Goal: Task Accomplishment & Management: Use online tool/utility

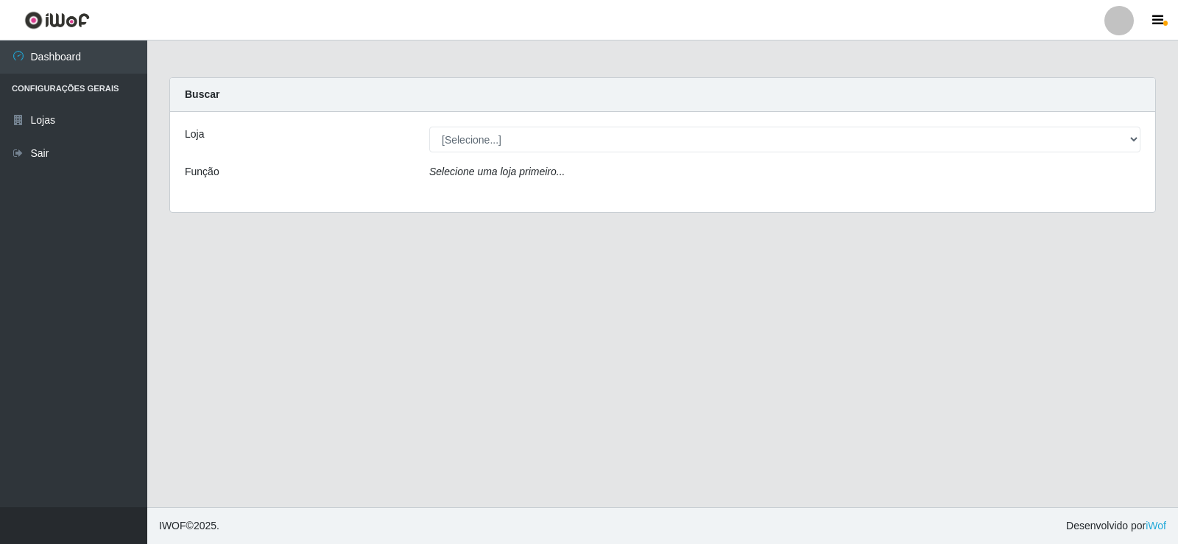
click at [454, 153] on div "Loja [Selecione...] Rede Compras Supermercados - LOJA 2 Função Selecione uma lo…" at bounding box center [662, 162] width 985 height 100
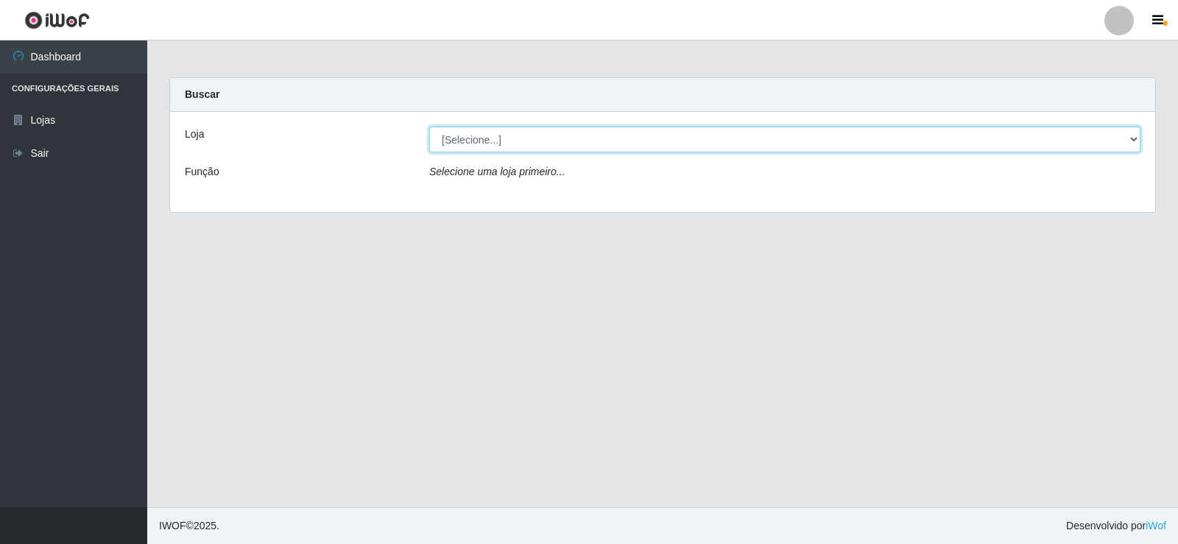
click at [465, 143] on select "[Selecione...] Rede Compras Supermercados - LOJA 2" at bounding box center [784, 140] width 711 height 26
select select "161"
click at [429, 127] on select "[Selecione...] Rede Compras Supermercados - LOJA 2" at bounding box center [784, 140] width 711 height 26
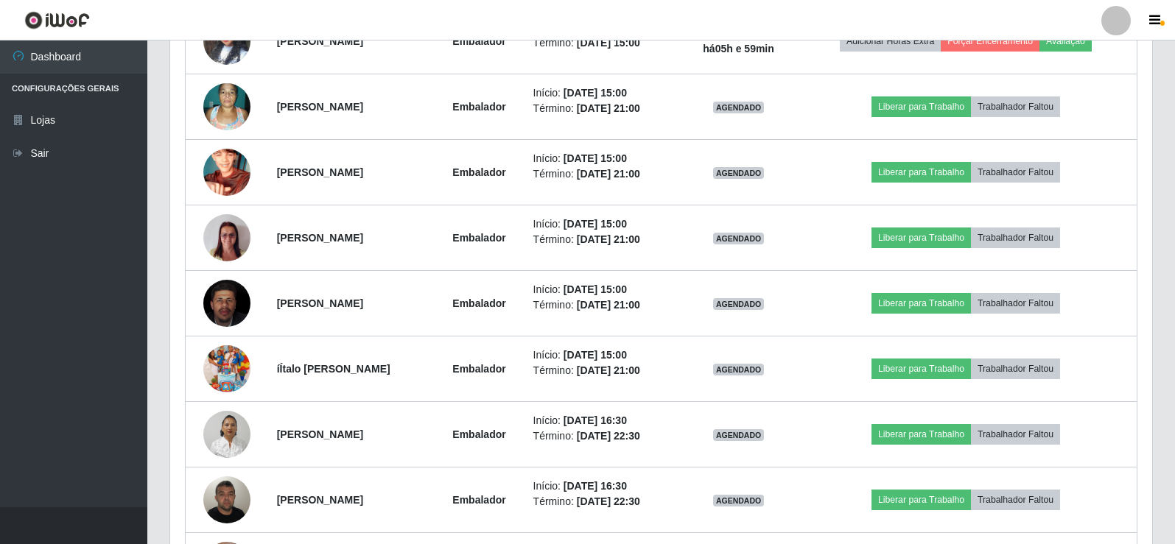
scroll to position [1031, 0]
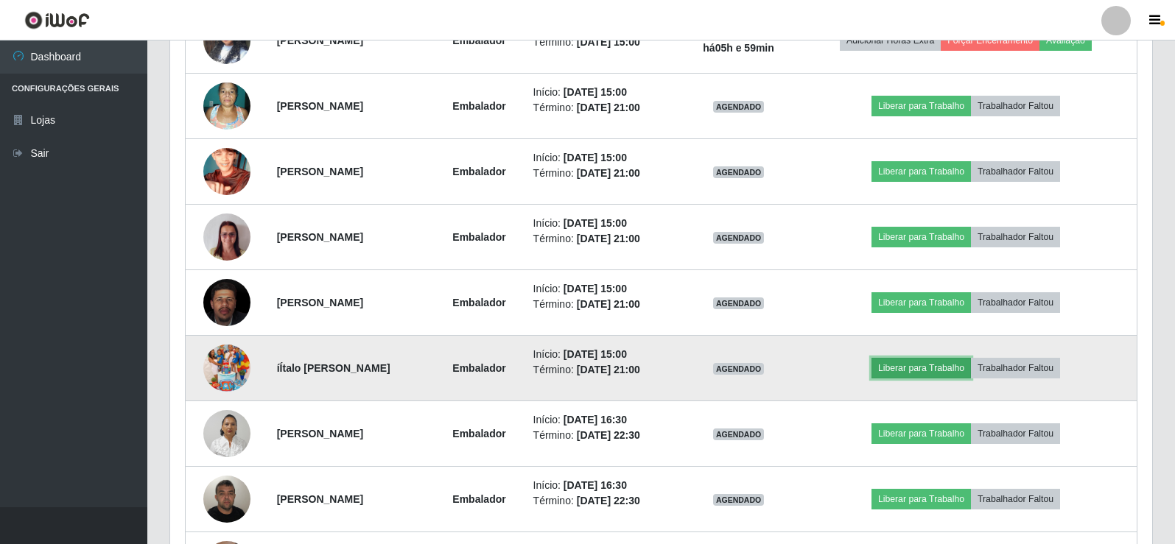
click at [958, 362] on button "Liberar para Trabalho" at bounding box center [920, 368] width 99 height 21
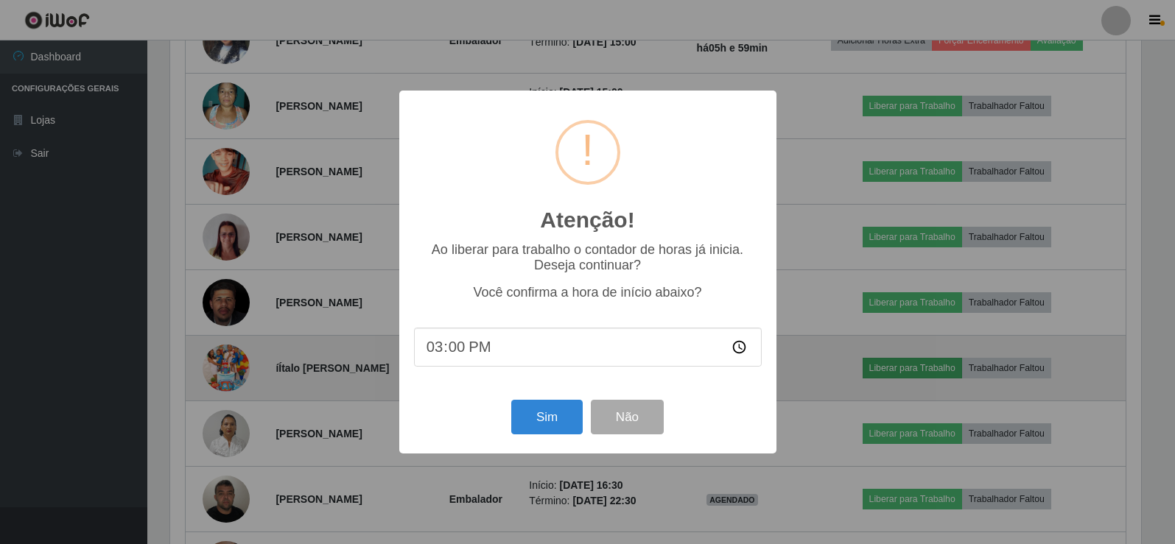
scroll to position [306, 974]
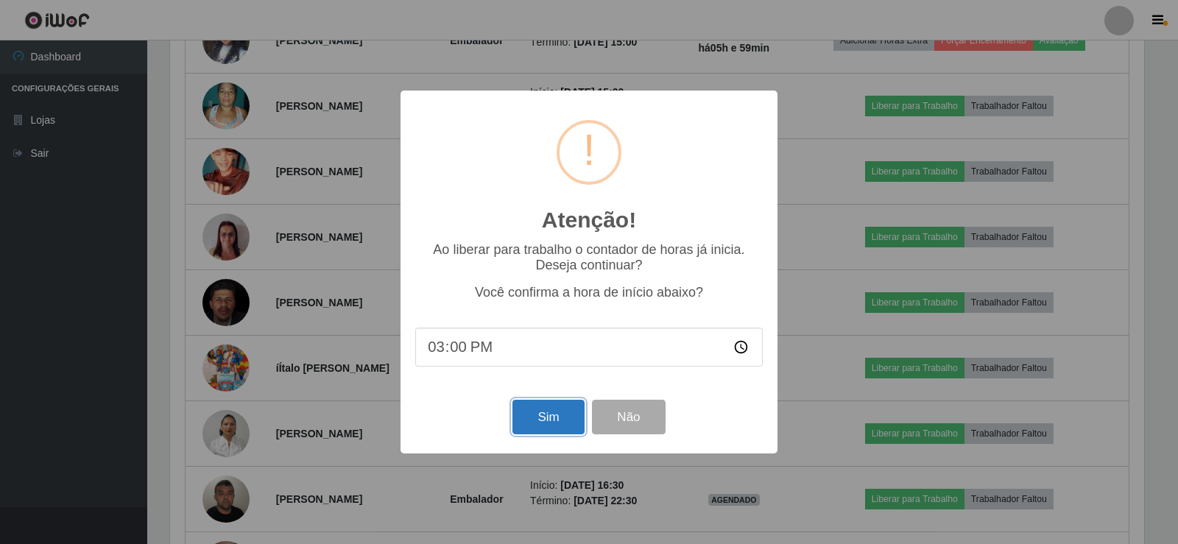
click at [560, 428] on button "Sim" at bounding box center [548, 417] width 71 height 35
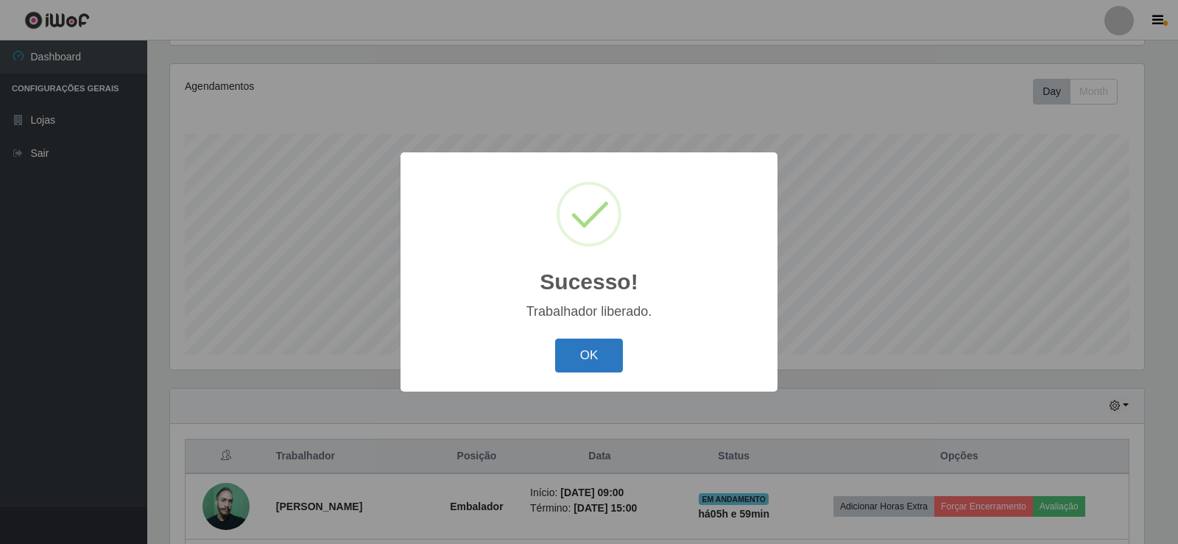
click at [591, 356] on button "OK" at bounding box center [589, 356] width 68 height 35
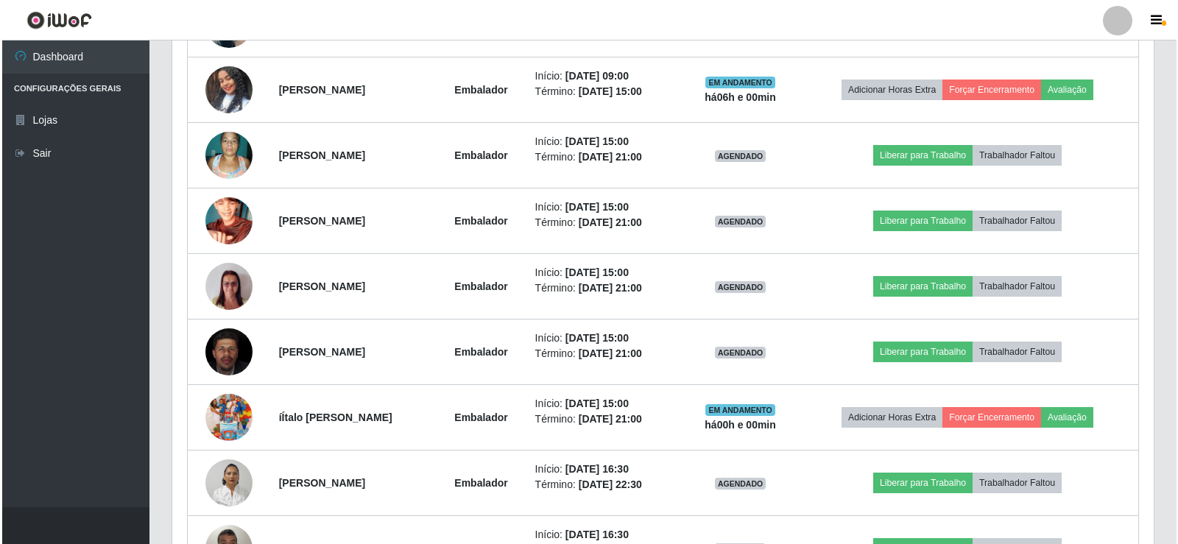
scroll to position [1055, 0]
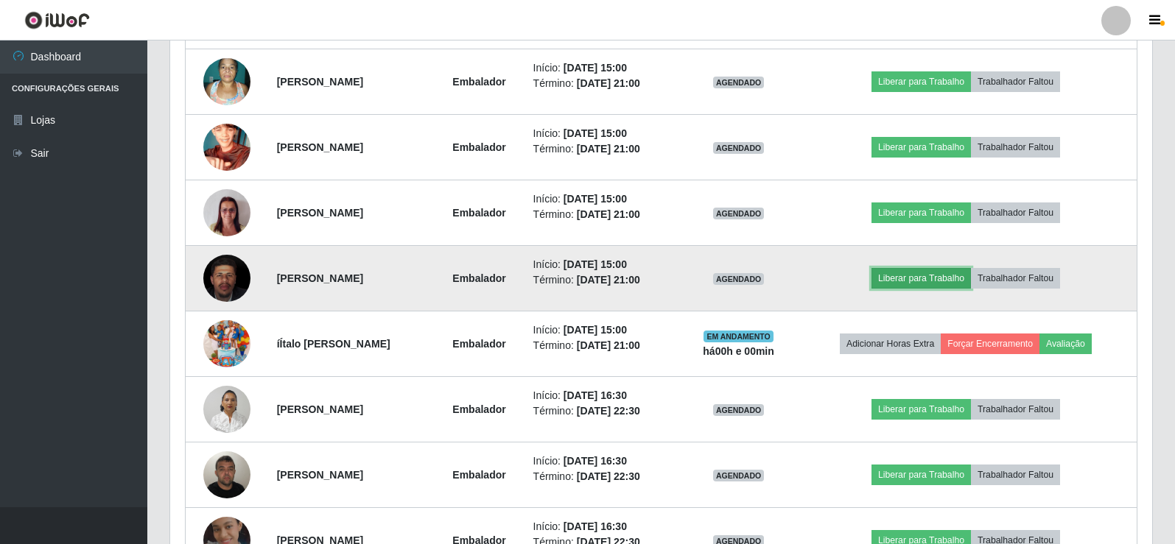
click at [919, 278] on button "Liberar para Trabalho" at bounding box center [920, 278] width 99 height 21
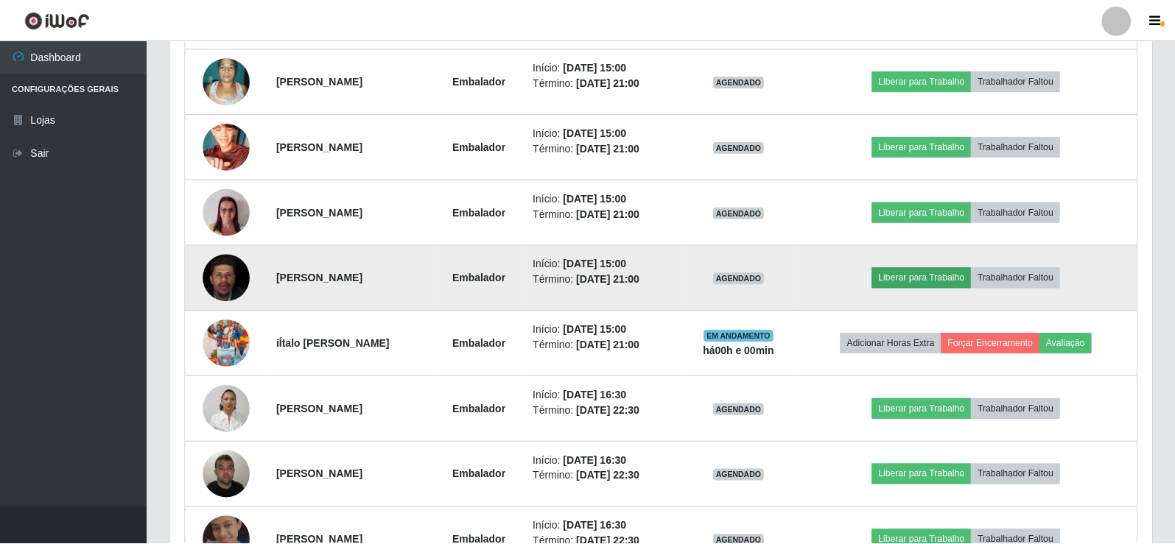
scroll to position [306, 974]
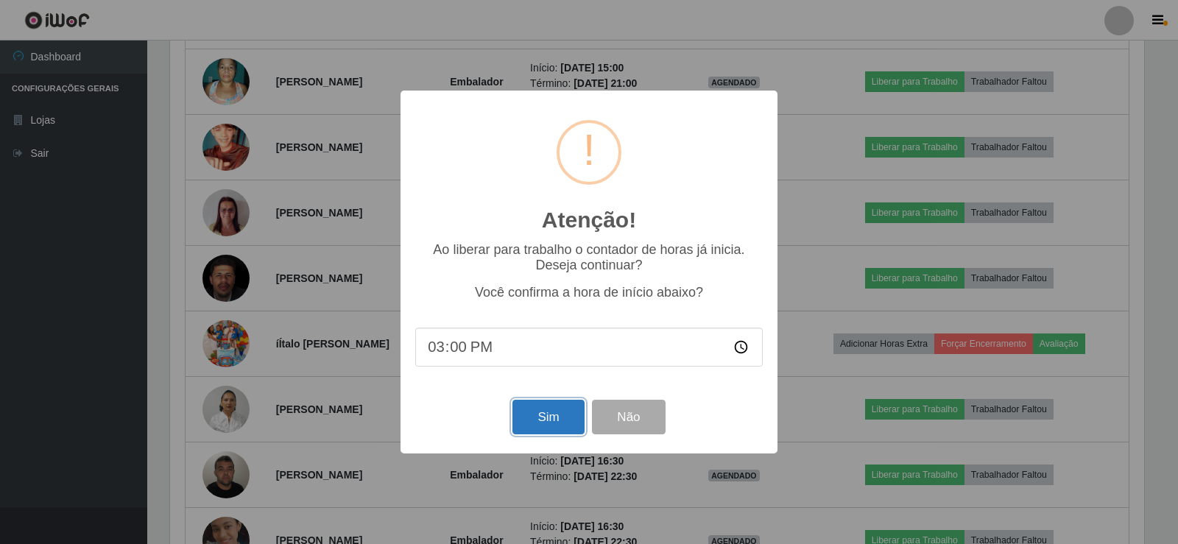
click at [557, 420] on button "Sim" at bounding box center [548, 417] width 71 height 35
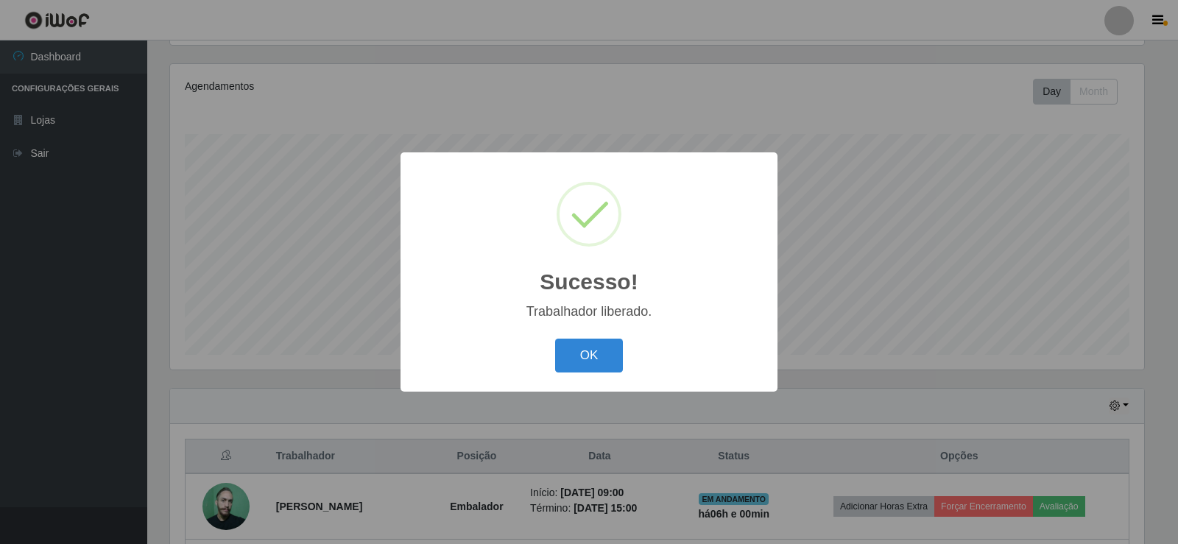
click at [588, 359] on button "OK" at bounding box center [589, 356] width 68 height 35
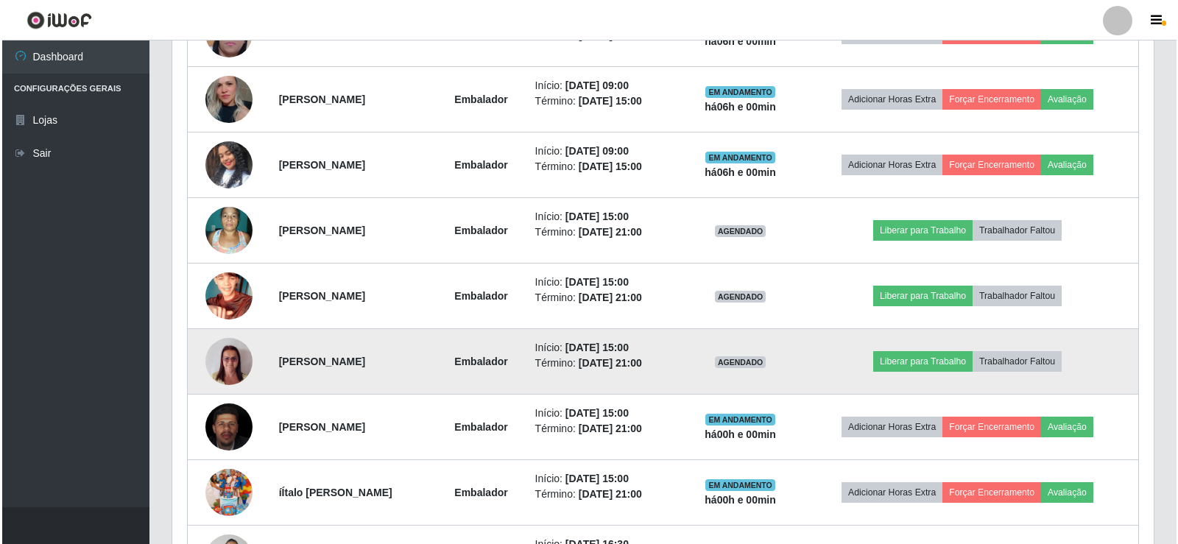
scroll to position [908, 0]
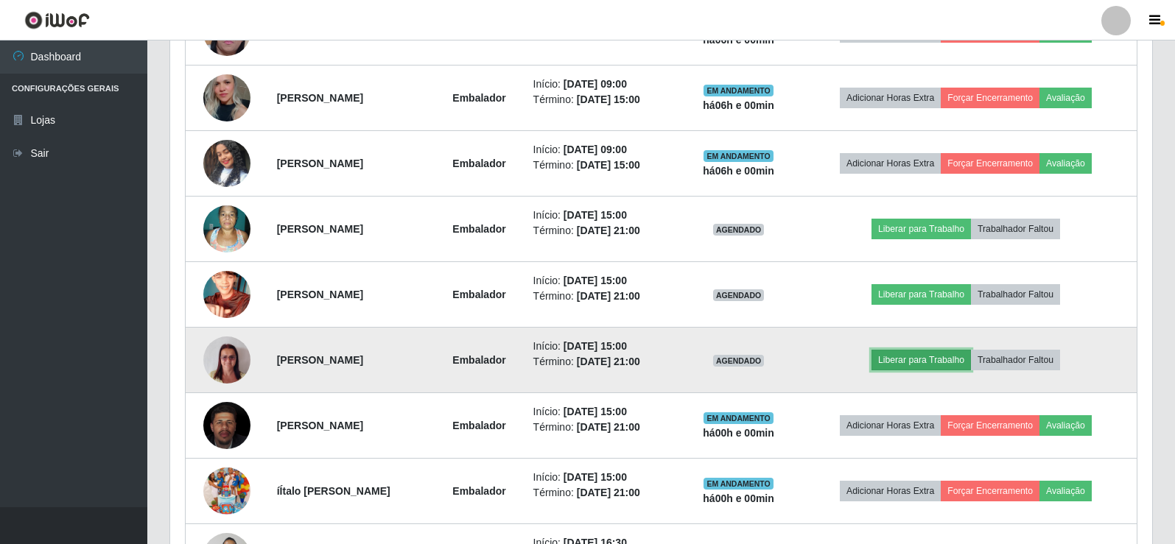
click at [926, 352] on button "Liberar para Trabalho" at bounding box center [920, 360] width 99 height 21
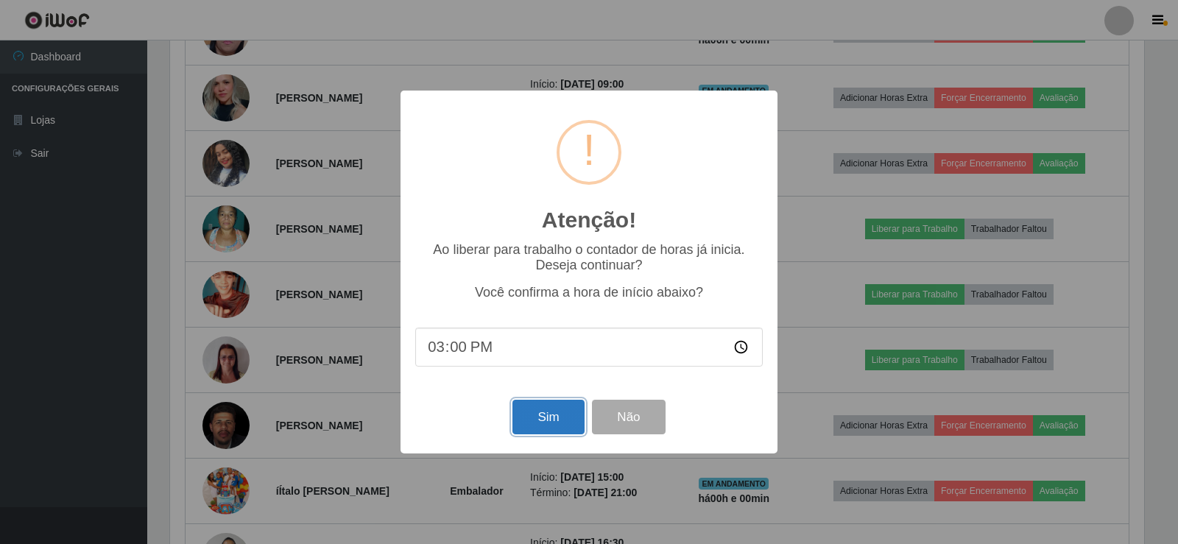
click at [563, 423] on button "Sim" at bounding box center [548, 417] width 71 height 35
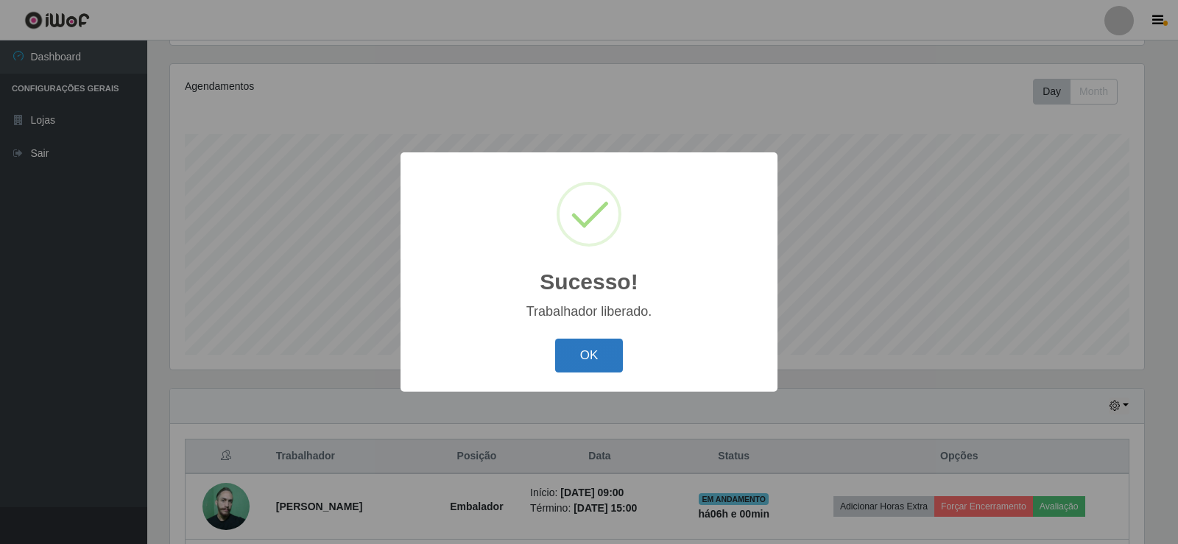
click at [594, 350] on button "OK" at bounding box center [589, 356] width 68 height 35
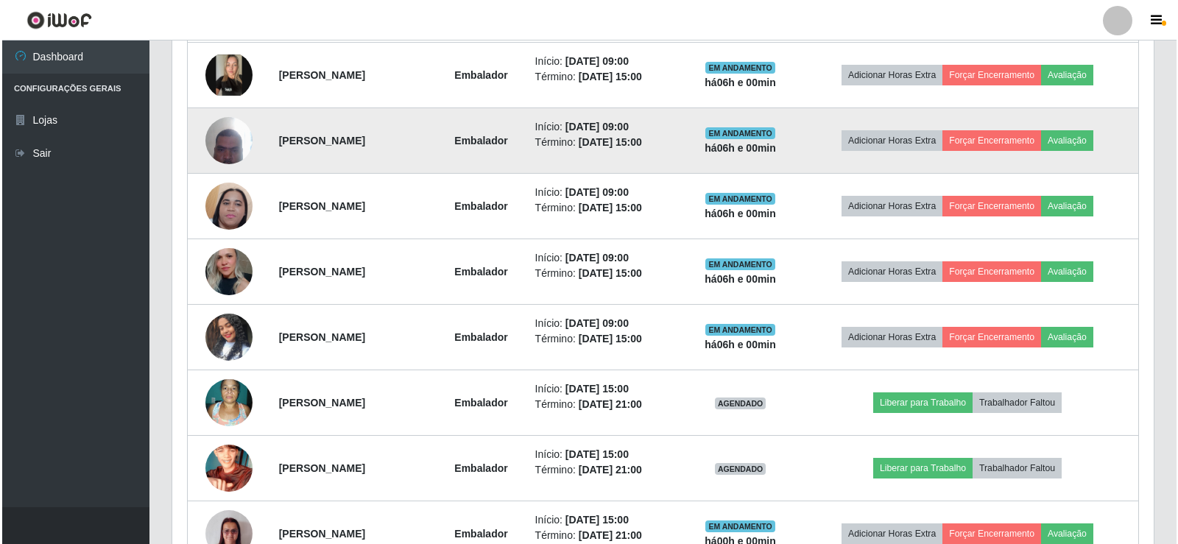
scroll to position [834, 0]
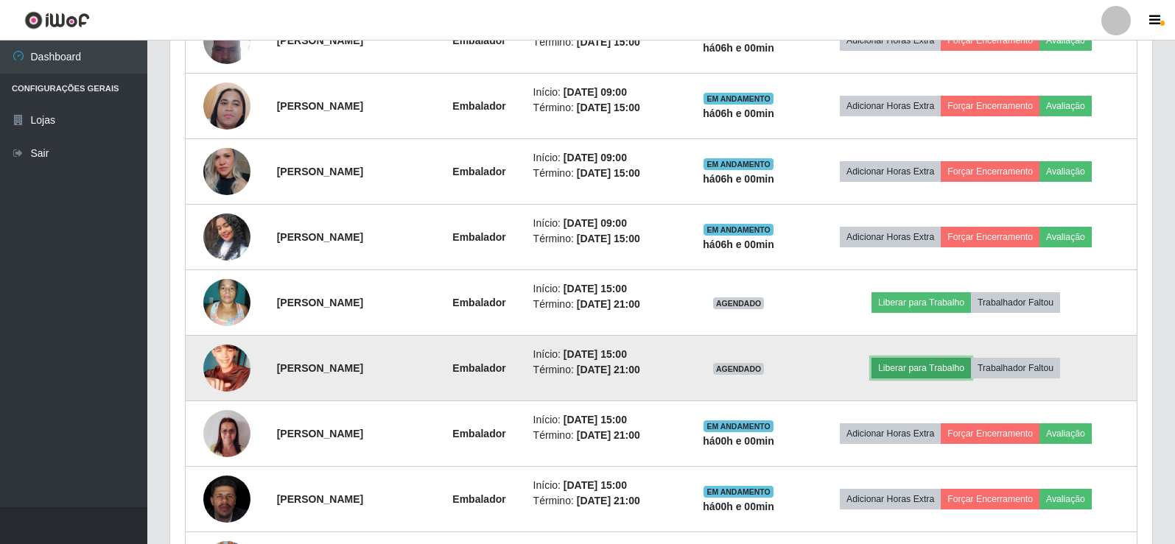
click at [918, 367] on button "Liberar para Trabalho" at bounding box center [920, 368] width 99 height 21
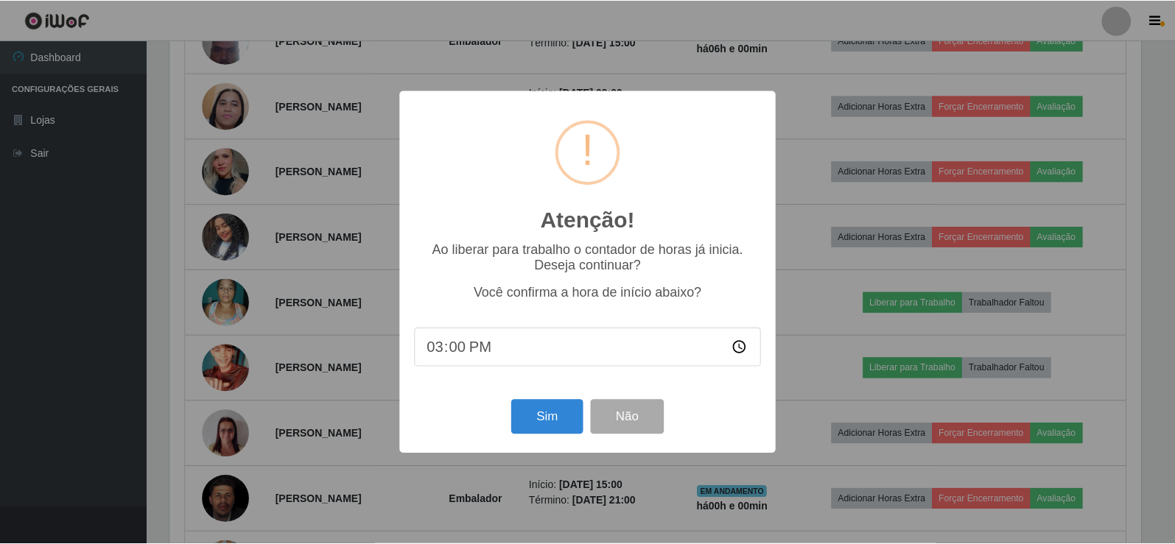
scroll to position [306, 974]
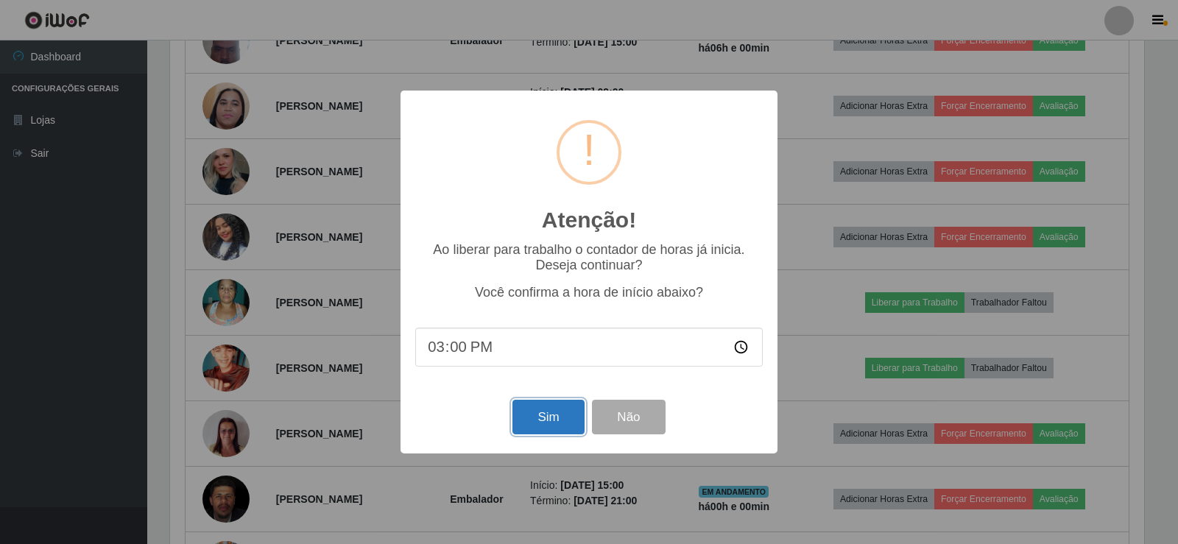
click at [536, 420] on button "Sim" at bounding box center [548, 417] width 71 height 35
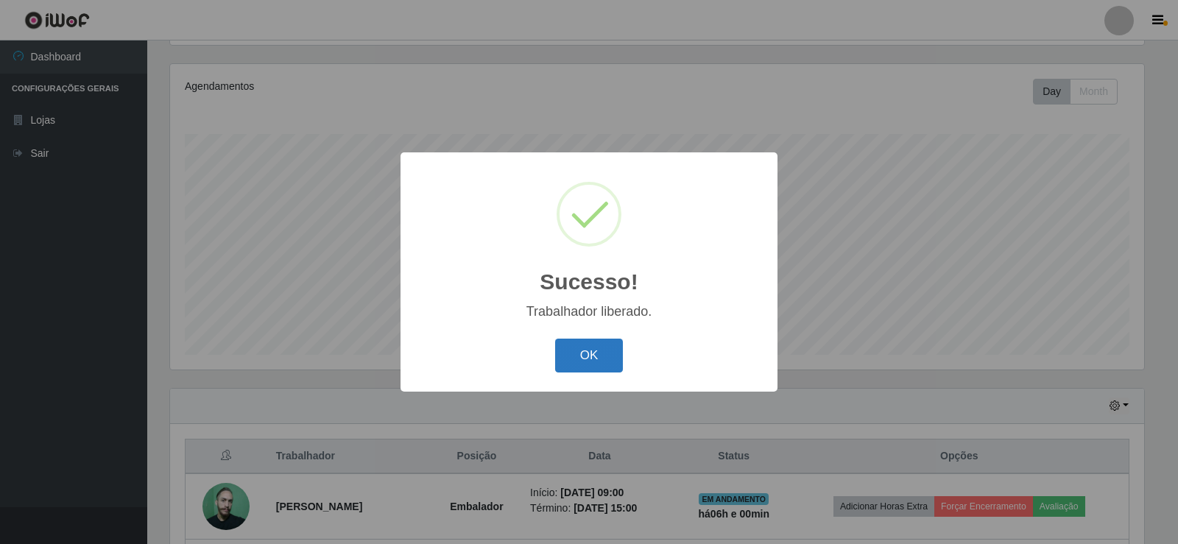
click at [588, 352] on button "OK" at bounding box center [589, 356] width 68 height 35
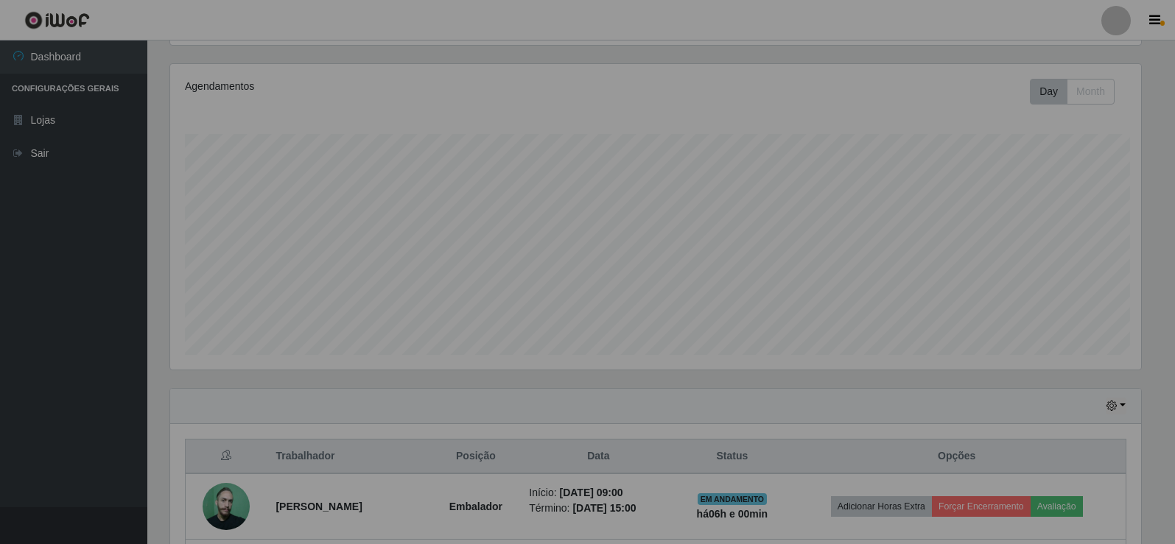
scroll to position [0, 0]
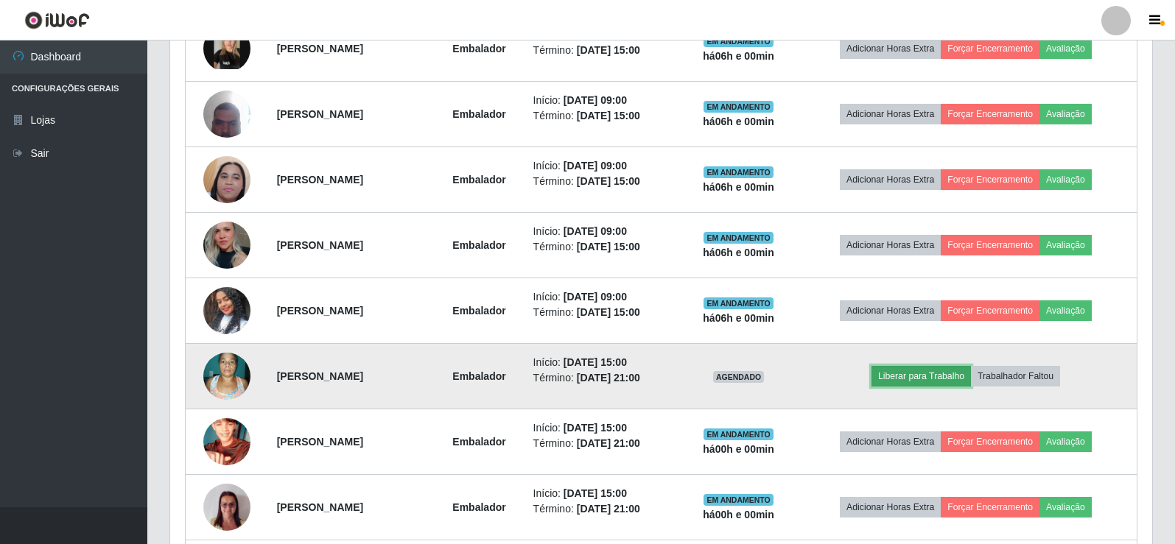
click at [971, 373] on button "Liberar para Trabalho" at bounding box center [920, 376] width 99 height 21
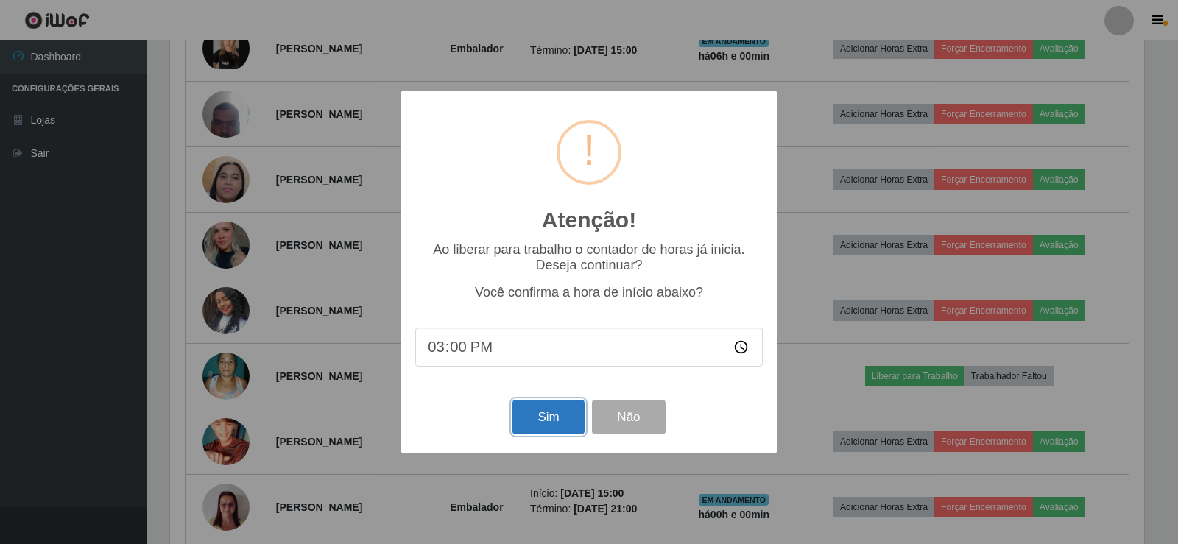
click at [555, 434] on button "Sim" at bounding box center [548, 417] width 71 height 35
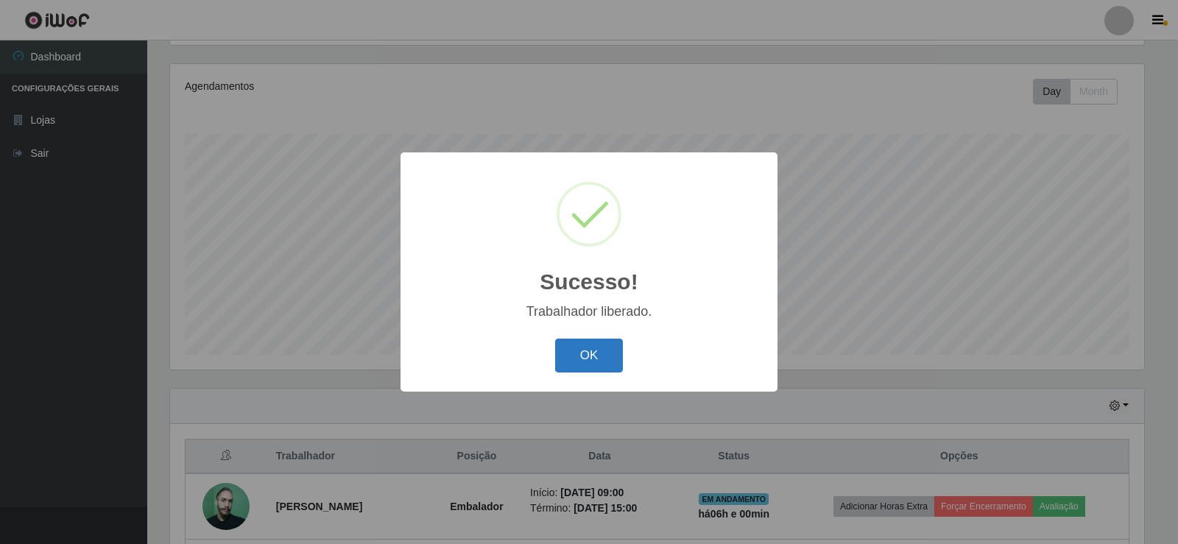
click at [589, 358] on button "OK" at bounding box center [589, 356] width 68 height 35
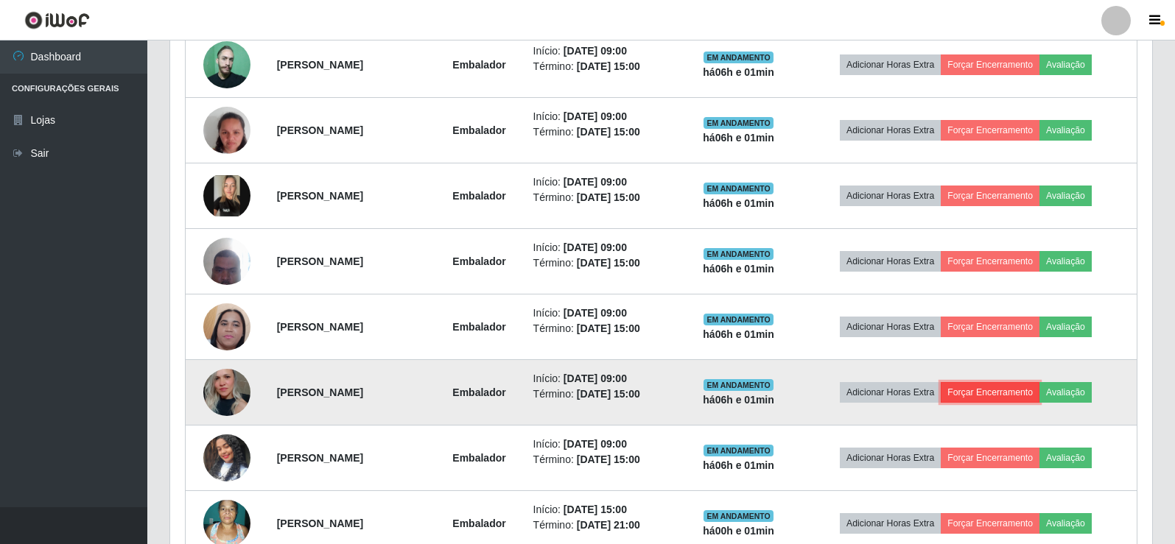
click at [977, 399] on button "Forçar Encerramento" at bounding box center [989, 392] width 99 height 21
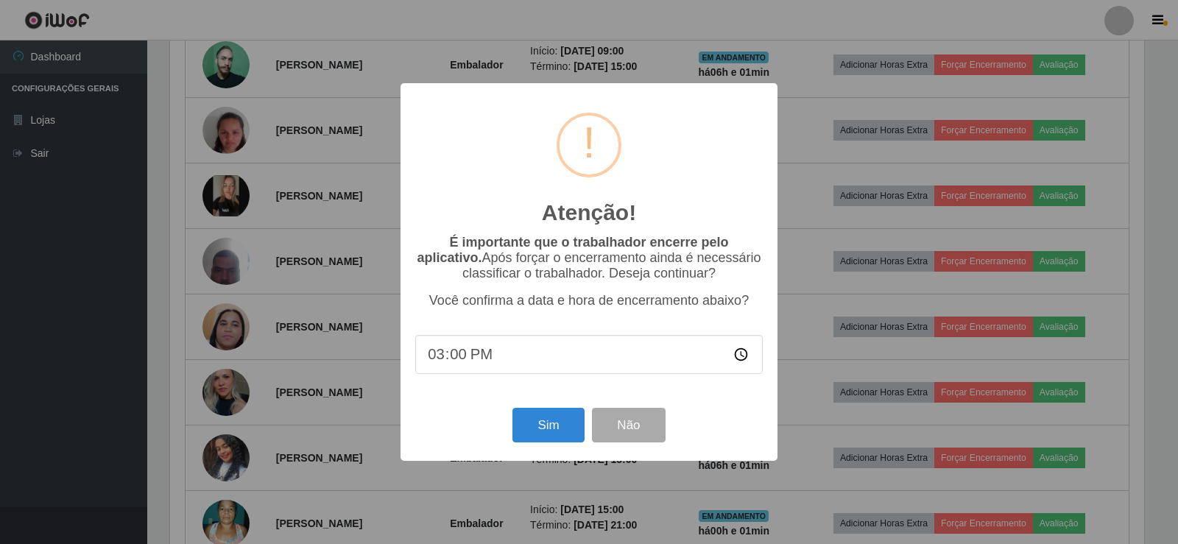
click at [455, 361] on input "15:00" at bounding box center [589, 354] width 348 height 39
click at [566, 434] on button "Sim" at bounding box center [548, 425] width 71 height 35
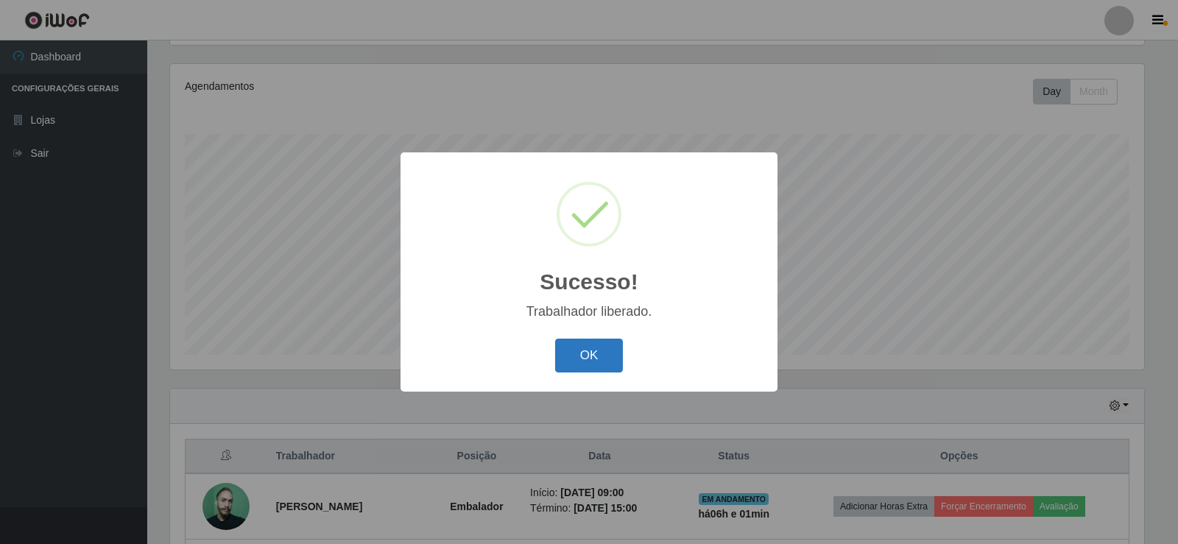
click at [588, 365] on button "OK" at bounding box center [589, 356] width 68 height 35
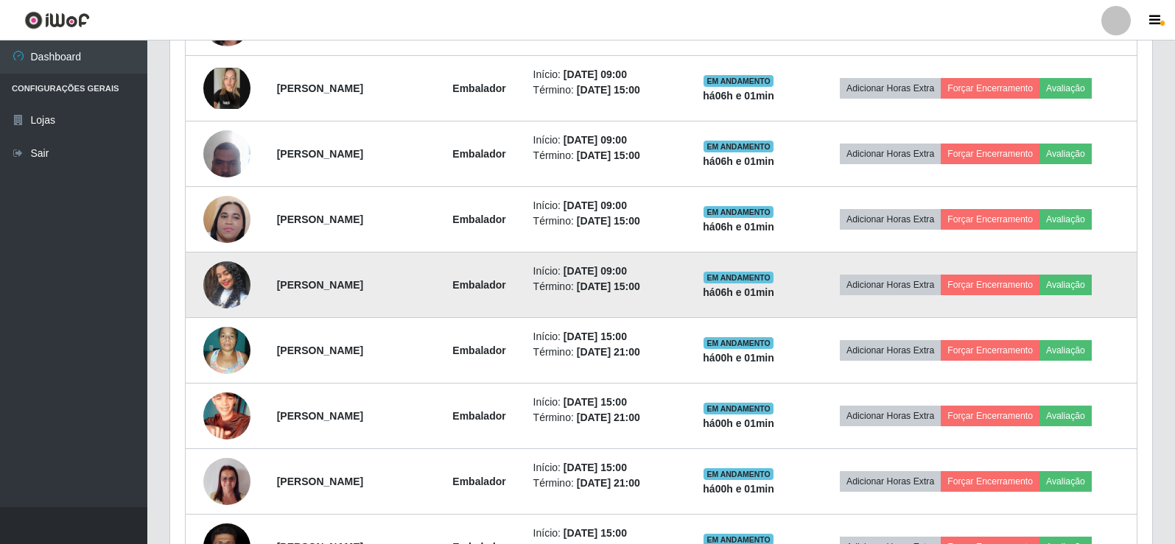
scroll to position [647, 0]
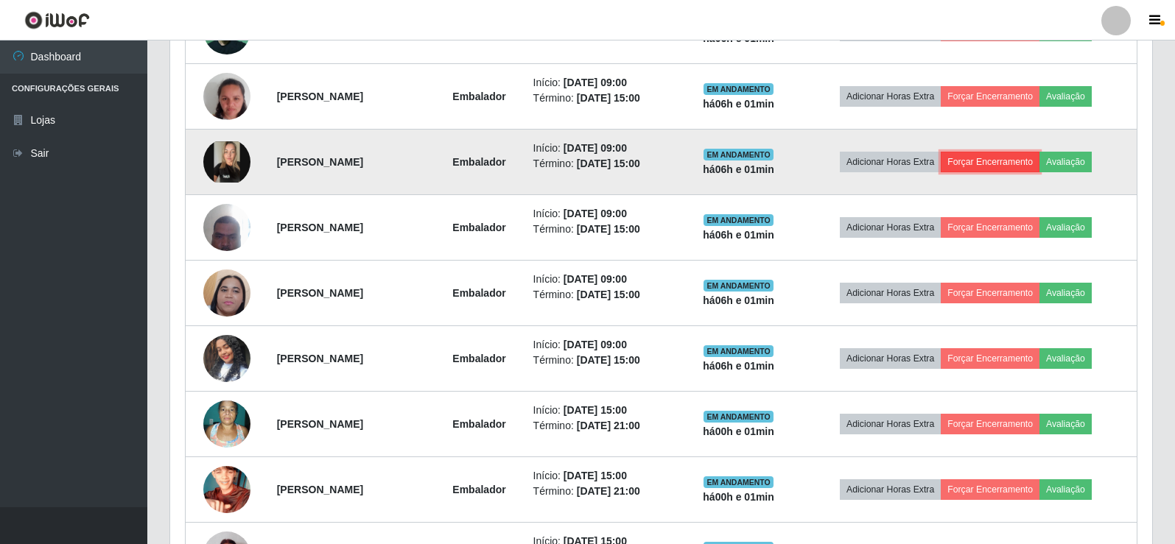
click at [1018, 157] on button "Forçar Encerramento" at bounding box center [989, 162] width 99 height 21
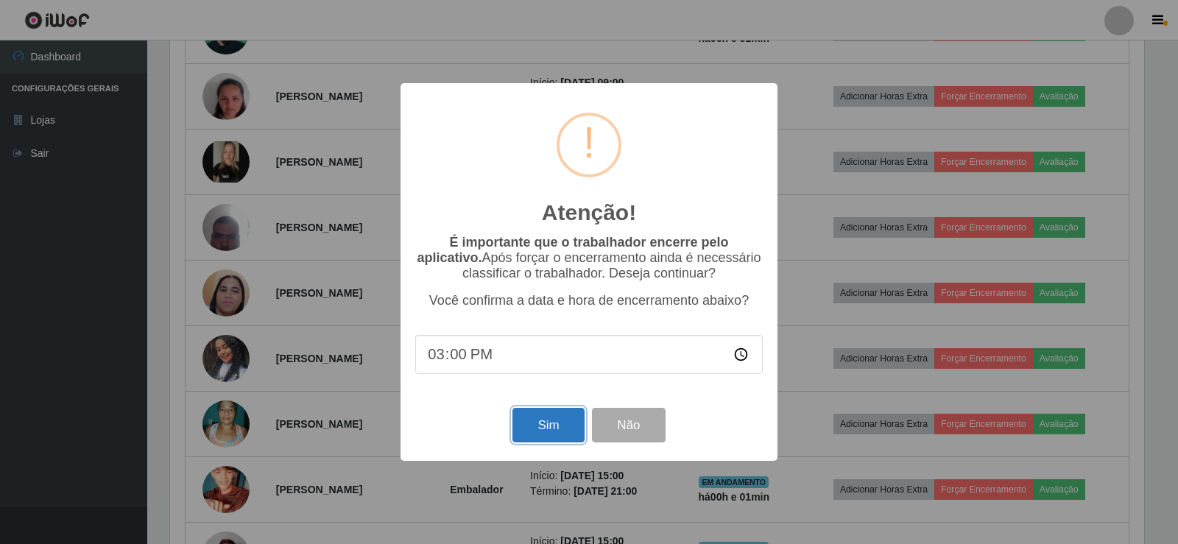
click at [546, 436] on button "Sim" at bounding box center [548, 425] width 71 height 35
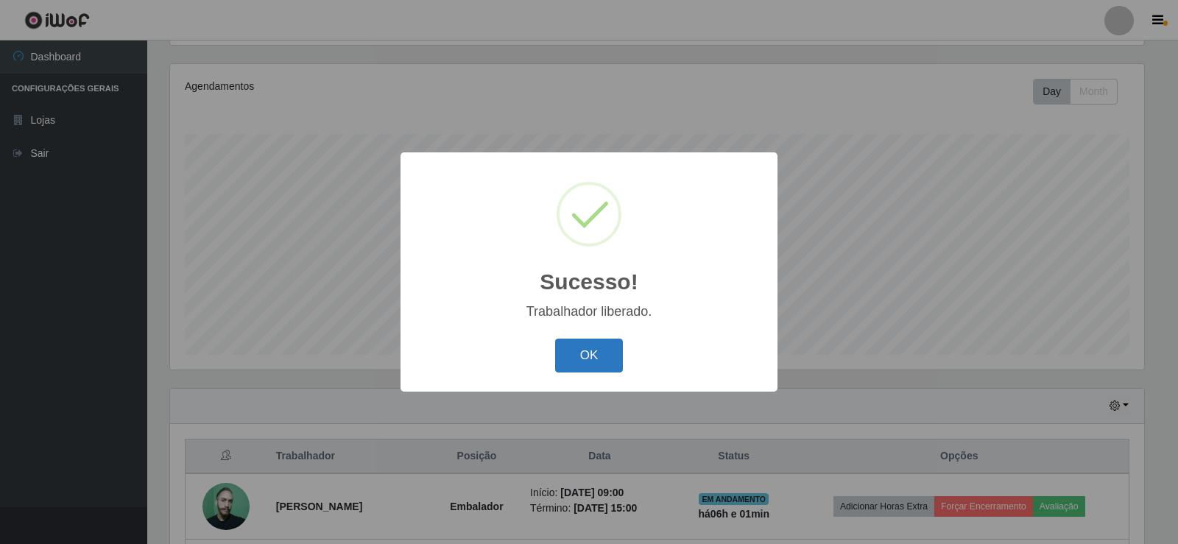
click at [568, 360] on button "OK" at bounding box center [589, 356] width 68 height 35
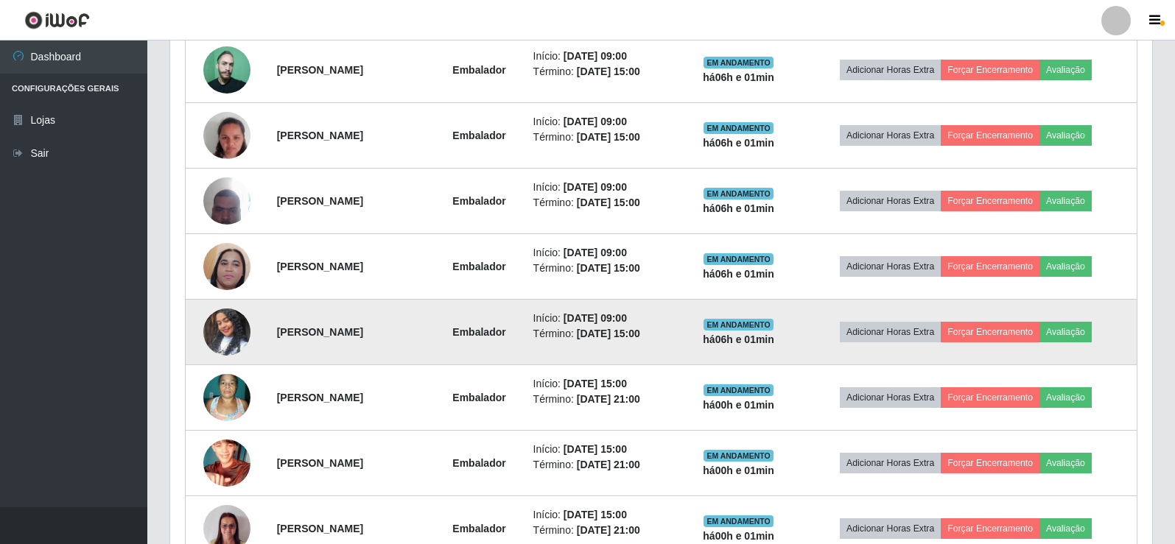
scroll to position [582, 0]
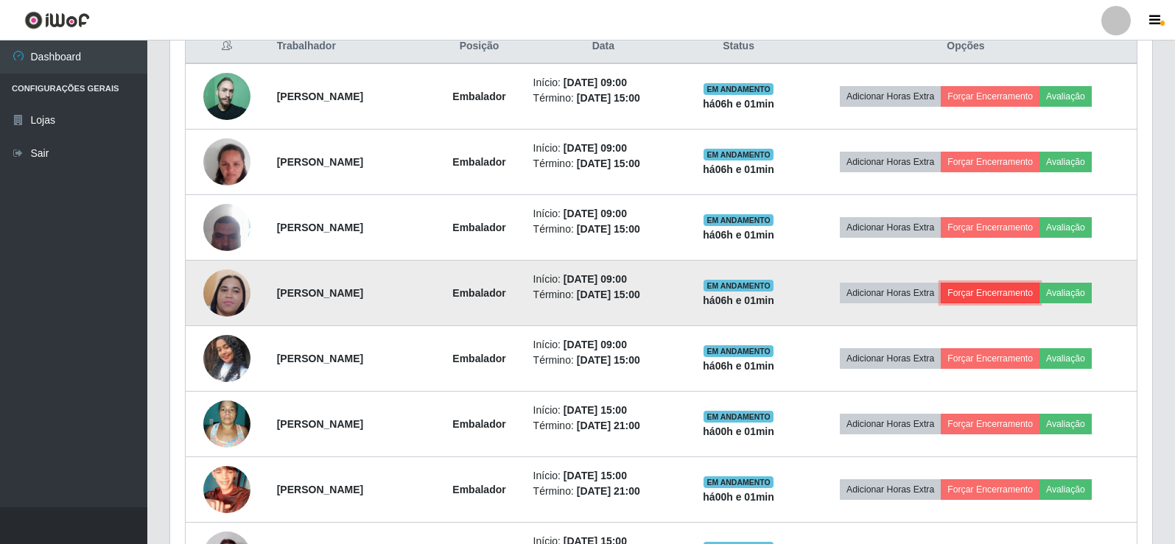
click at [1000, 295] on button "Forçar Encerramento" at bounding box center [989, 293] width 99 height 21
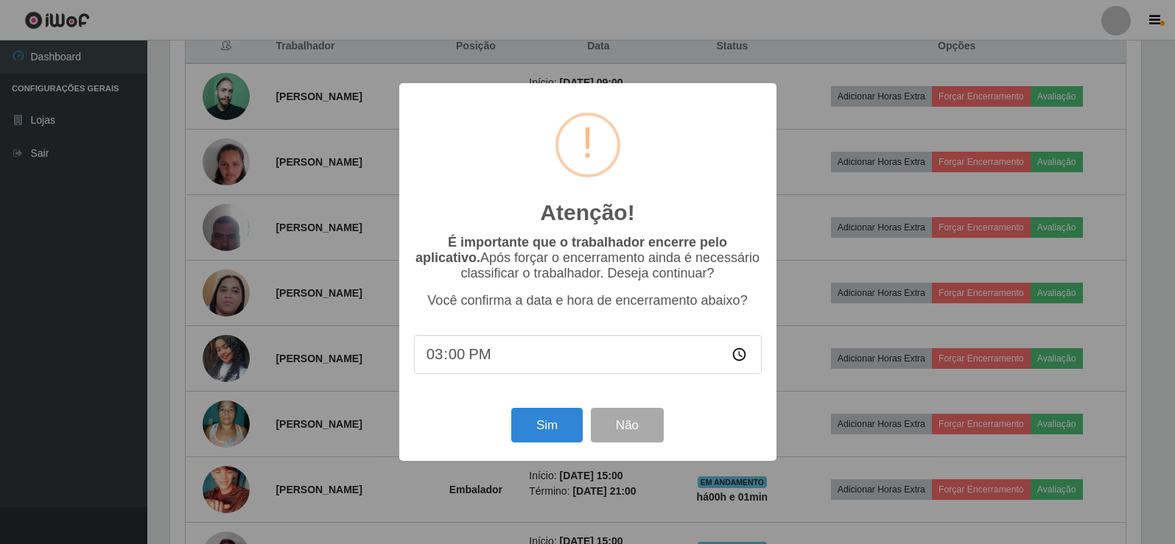
scroll to position [306, 974]
click at [532, 429] on button "Sim" at bounding box center [548, 425] width 71 height 35
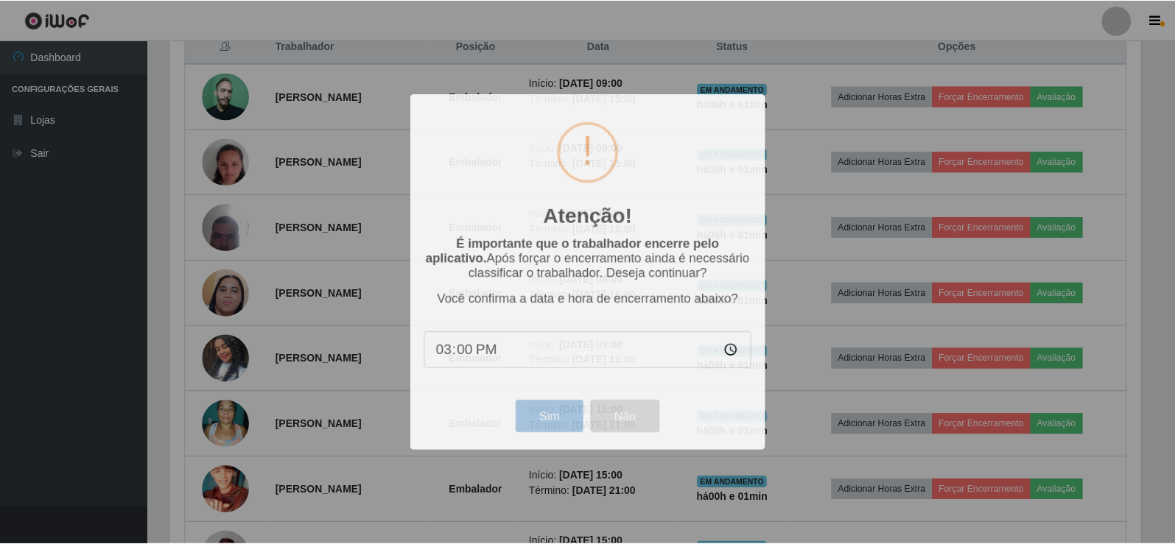
scroll to position [306, 982]
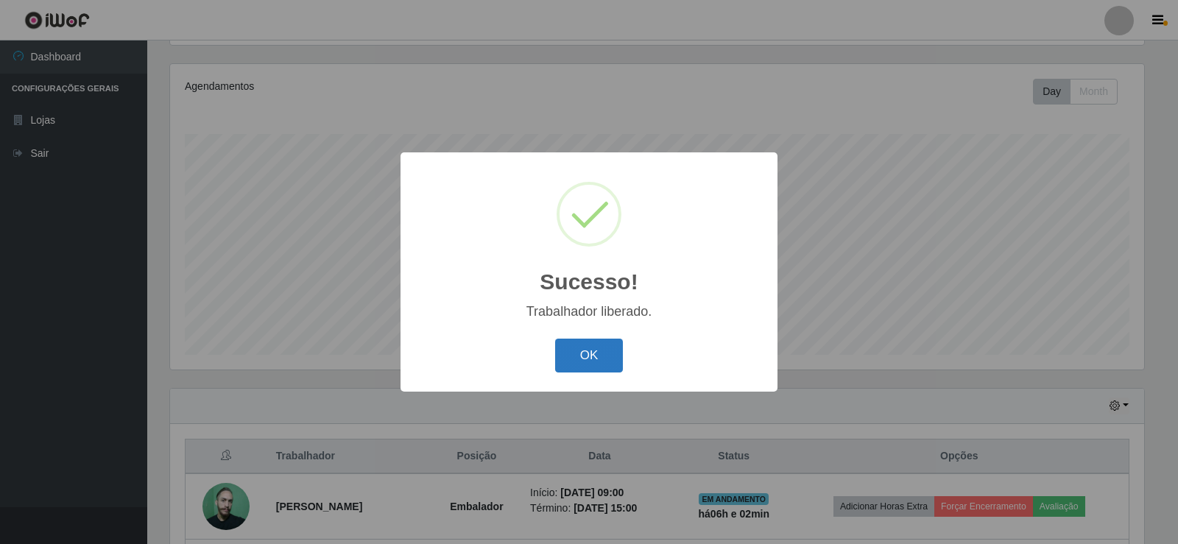
click at [579, 355] on button "OK" at bounding box center [589, 356] width 68 height 35
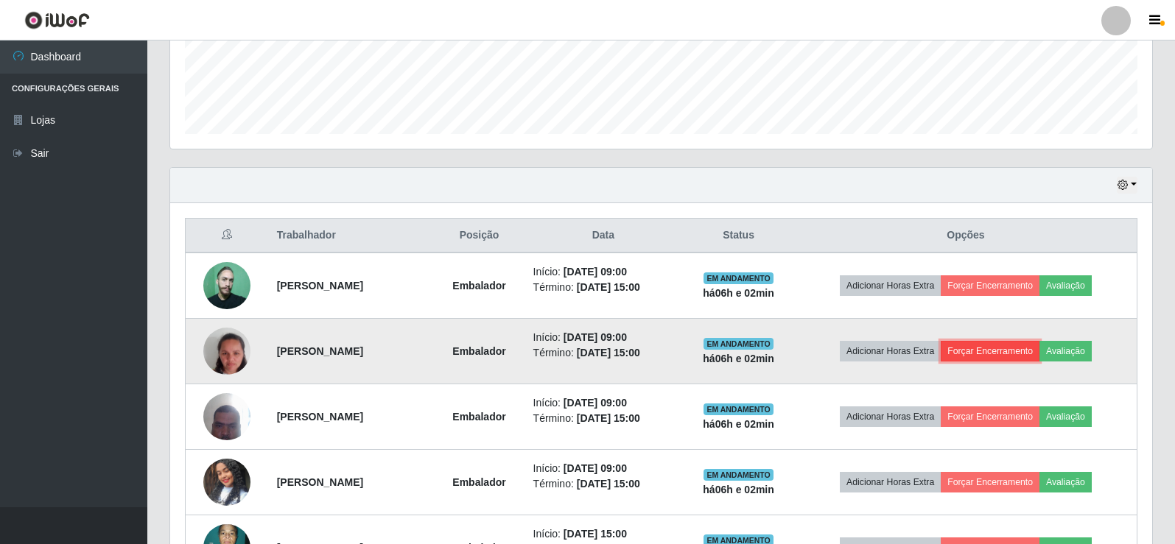
click at [987, 349] on button "Forçar Encerramento" at bounding box center [989, 351] width 99 height 21
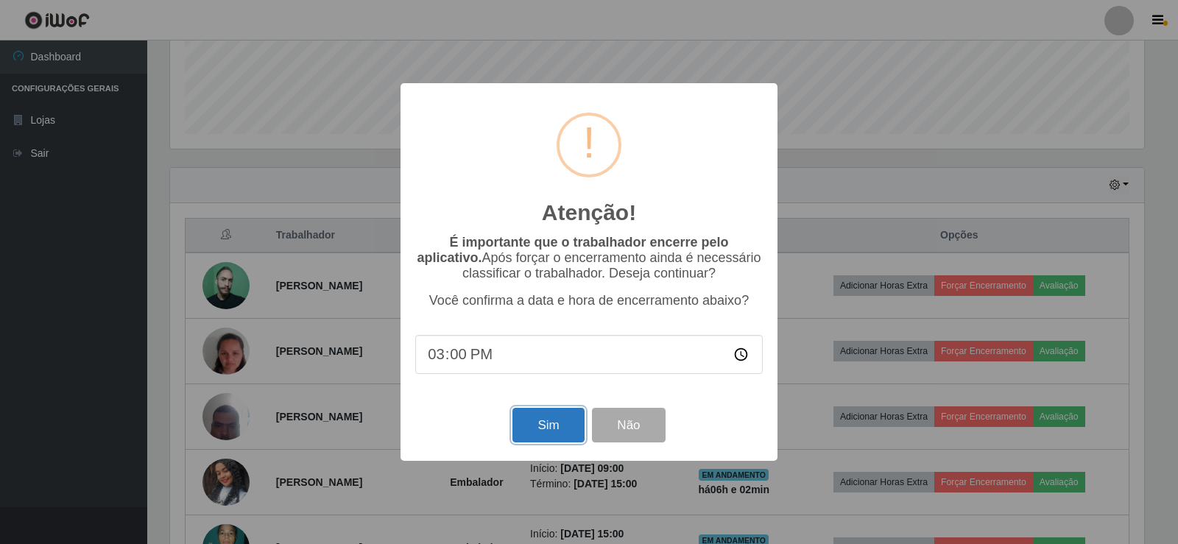
click at [569, 432] on button "Sim" at bounding box center [548, 425] width 71 height 35
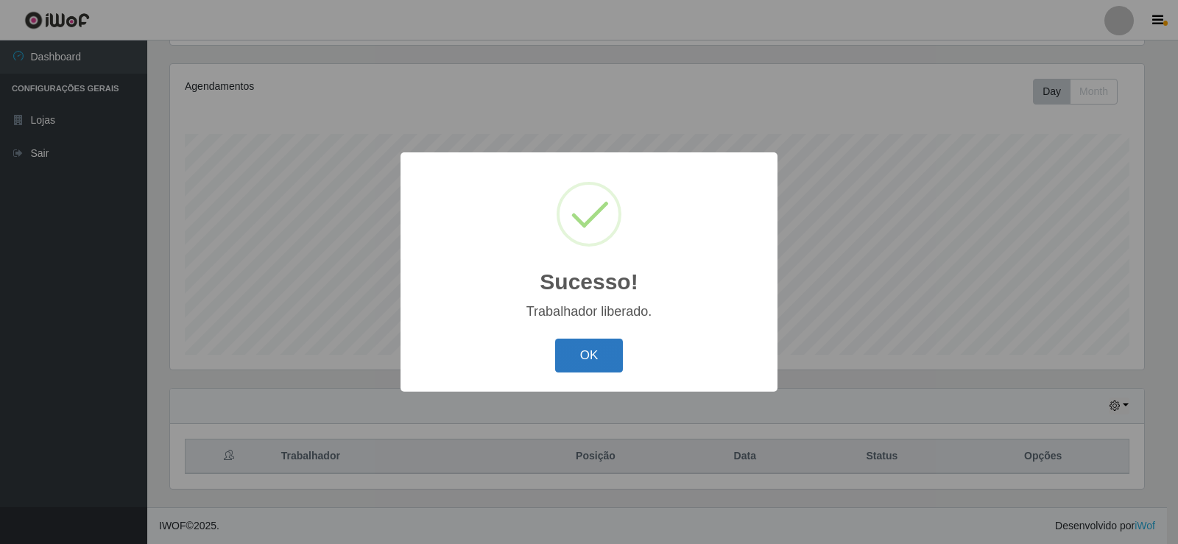
click at [576, 365] on button "OK" at bounding box center [589, 356] width 68 height 35
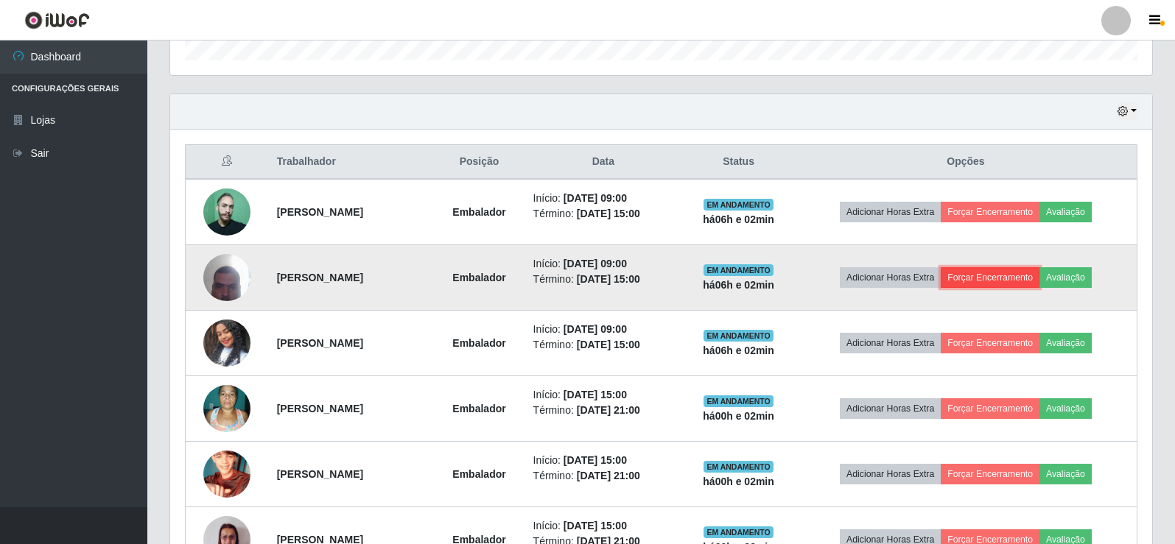
click at [974, 277] on button "Forçar Encerramento" at bounding box center [989, 277] width 99 height 21
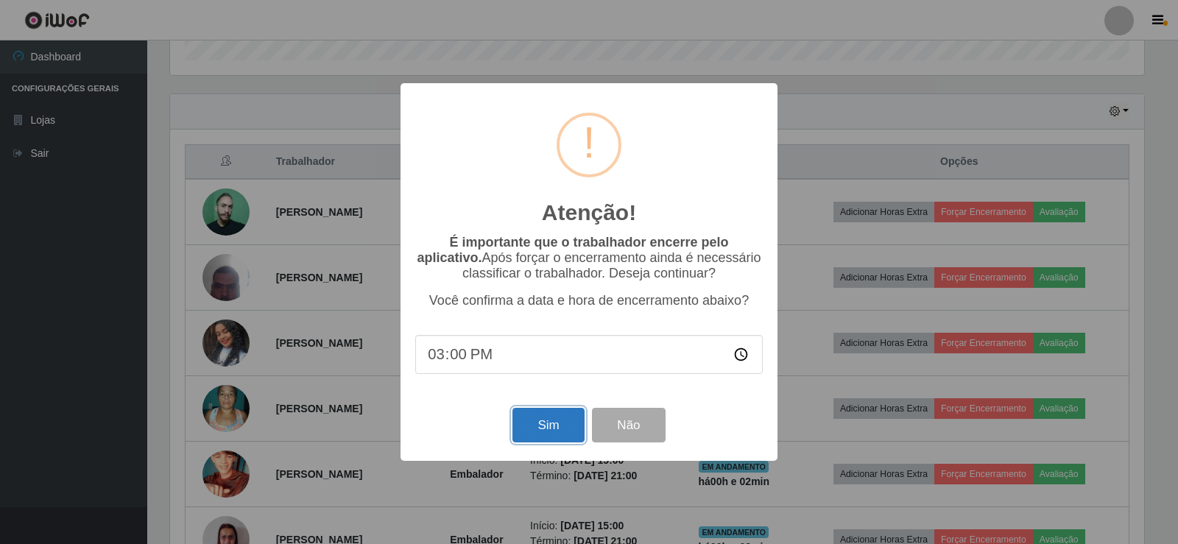
click at [553, 440] on button "Sim" at bounding box center [548, 425] width 71 height 35
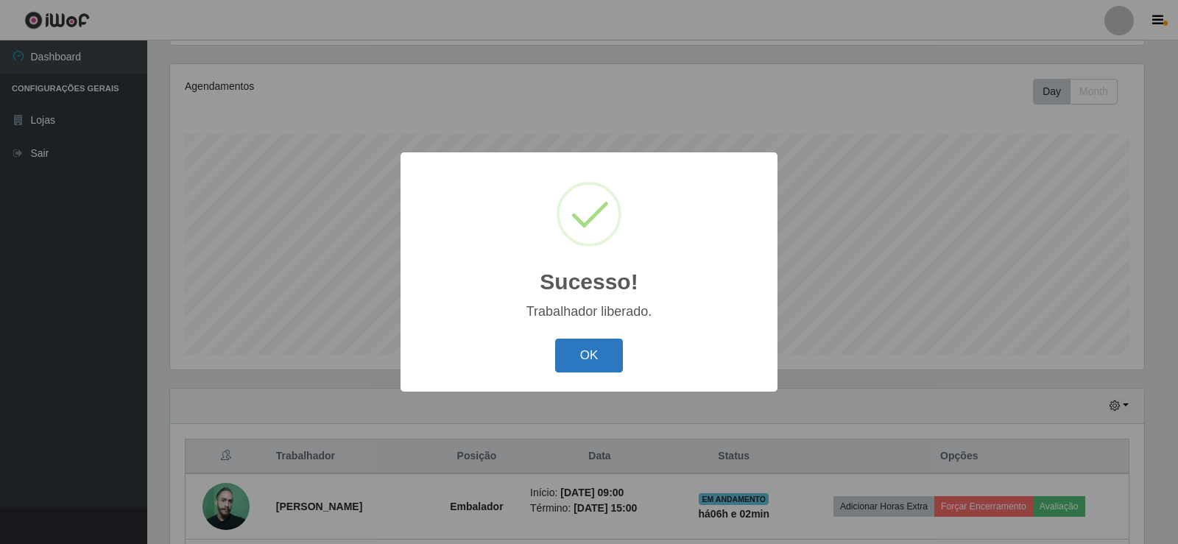
click at [593, 358] on button "OK" at bounding box center [589, 356] width 68 height 35
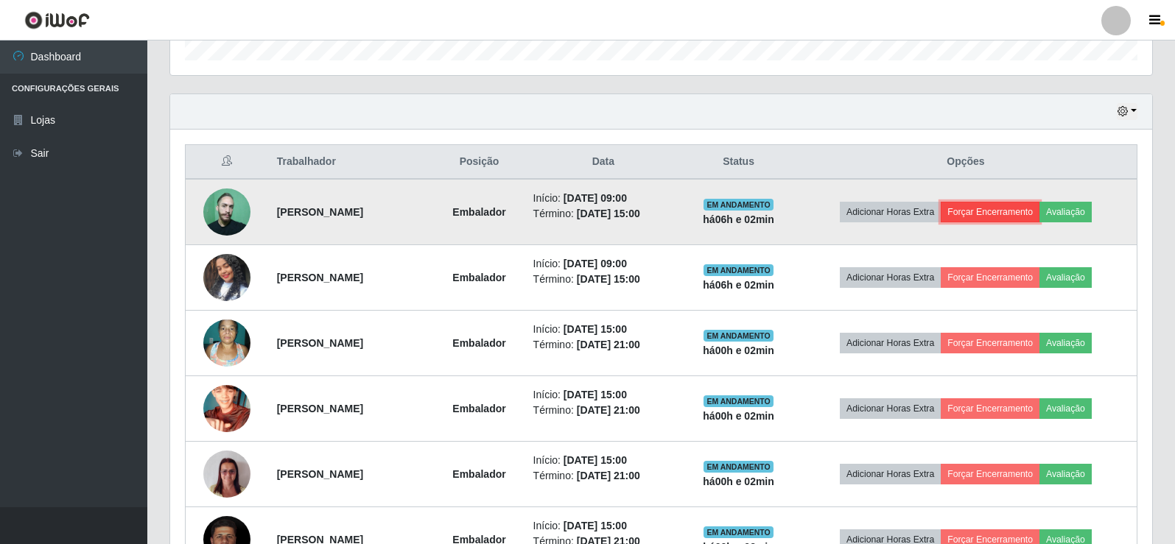
click at [980, 215] on button "Forçar Encerramento" at bounding box center [989, 212] width 99 height 21
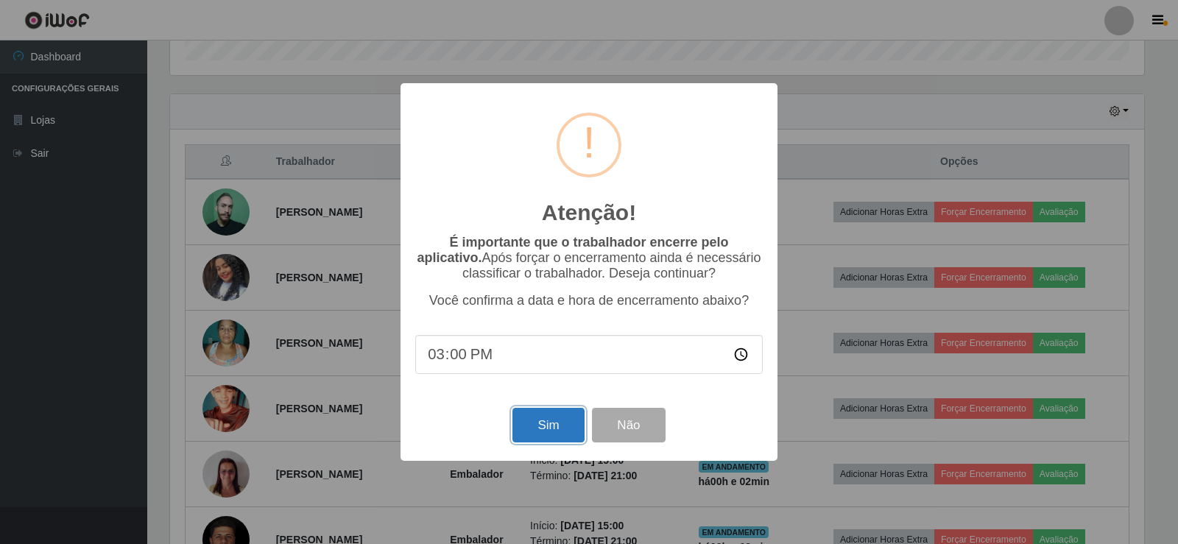
click at [552, 422] on button "Sim" at bounding box center [548, 425] width 71 height 35
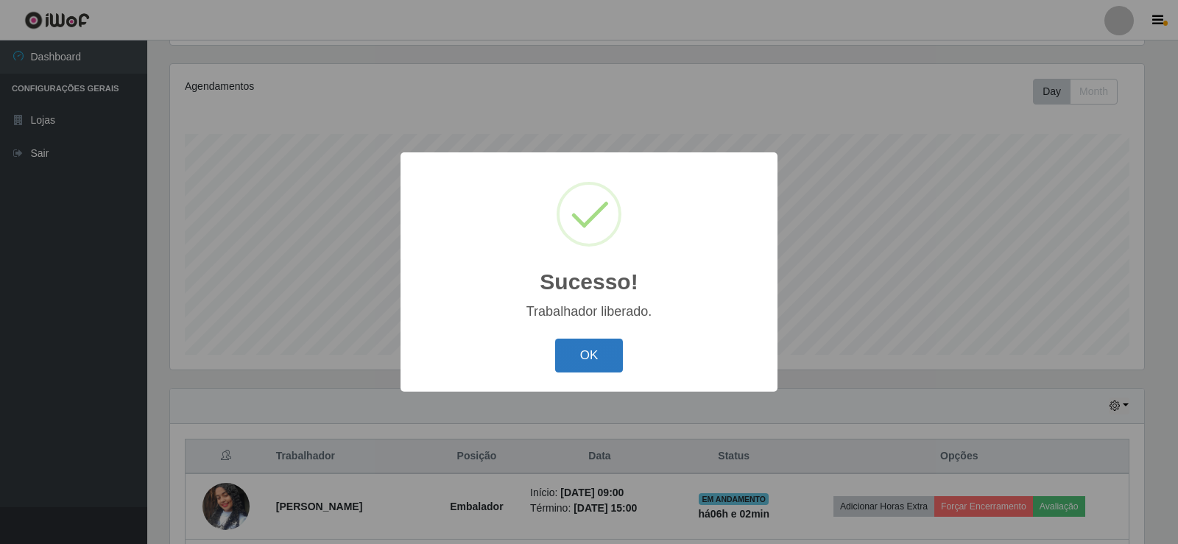
click at [599, 352] on button "OK" at bounding box center [589, 356] width 68 height 35
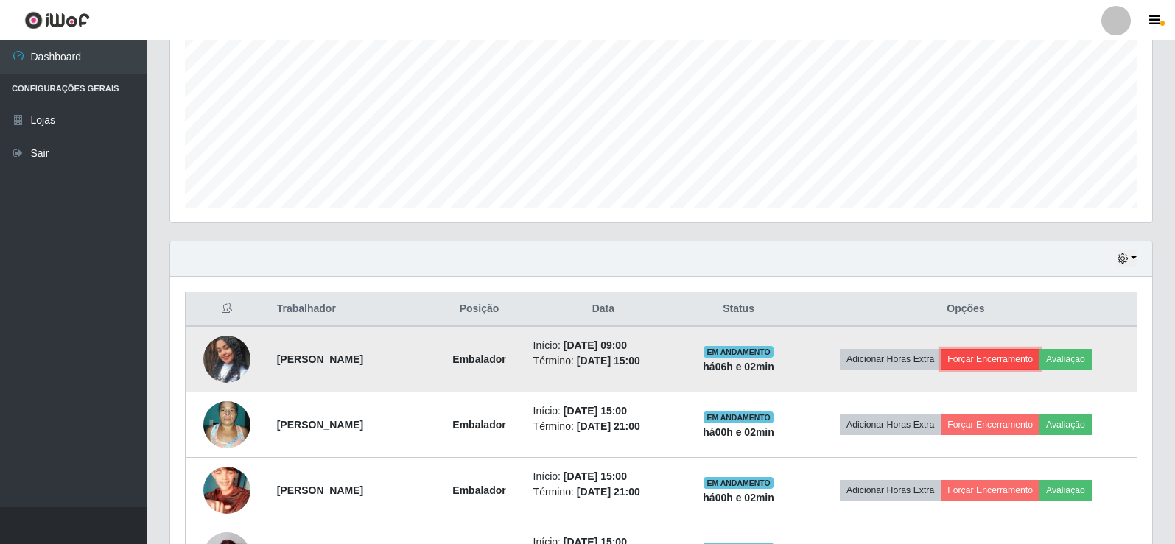
click at [986, 367] on button "Forçar Encerramento" at bounding box center [989, 359] width 99 height 21
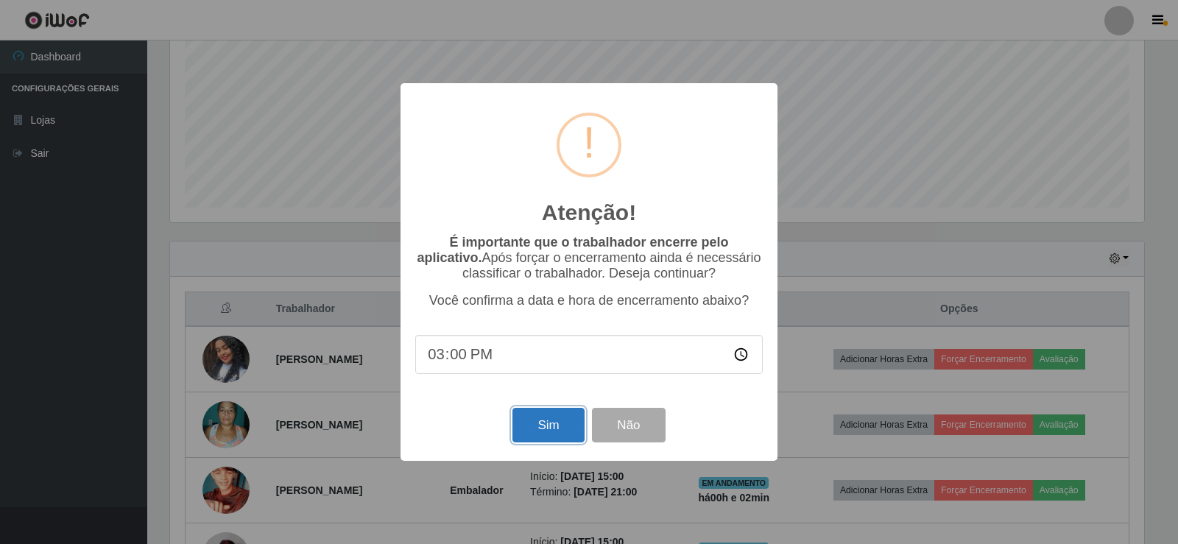
click at [538, 432] on button "Sim" at bounding box center [548, 425] width 71 height 35
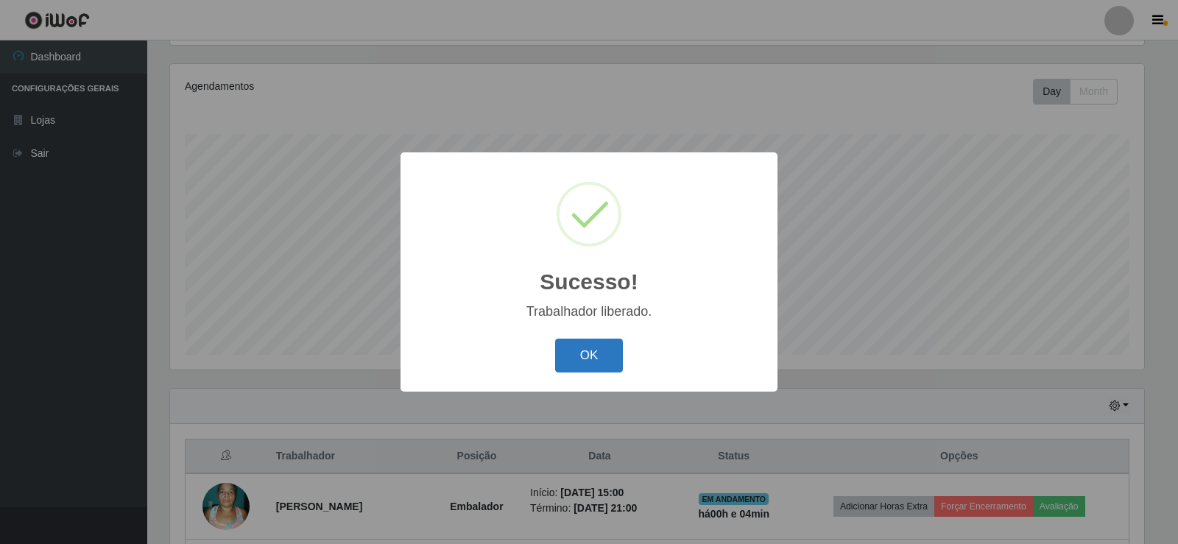
click at [598, 358] on button "OK" at bounding box center [589, 356] width 68 height 35
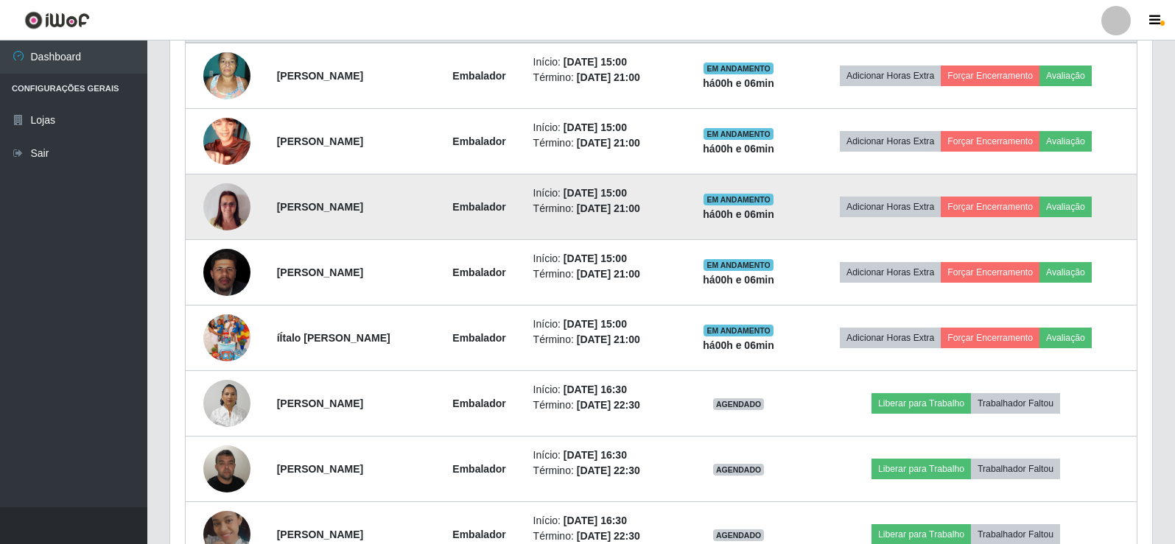
scroll to position [466, 0]
